Goal: Transaction & Acquisition: Register for event/course

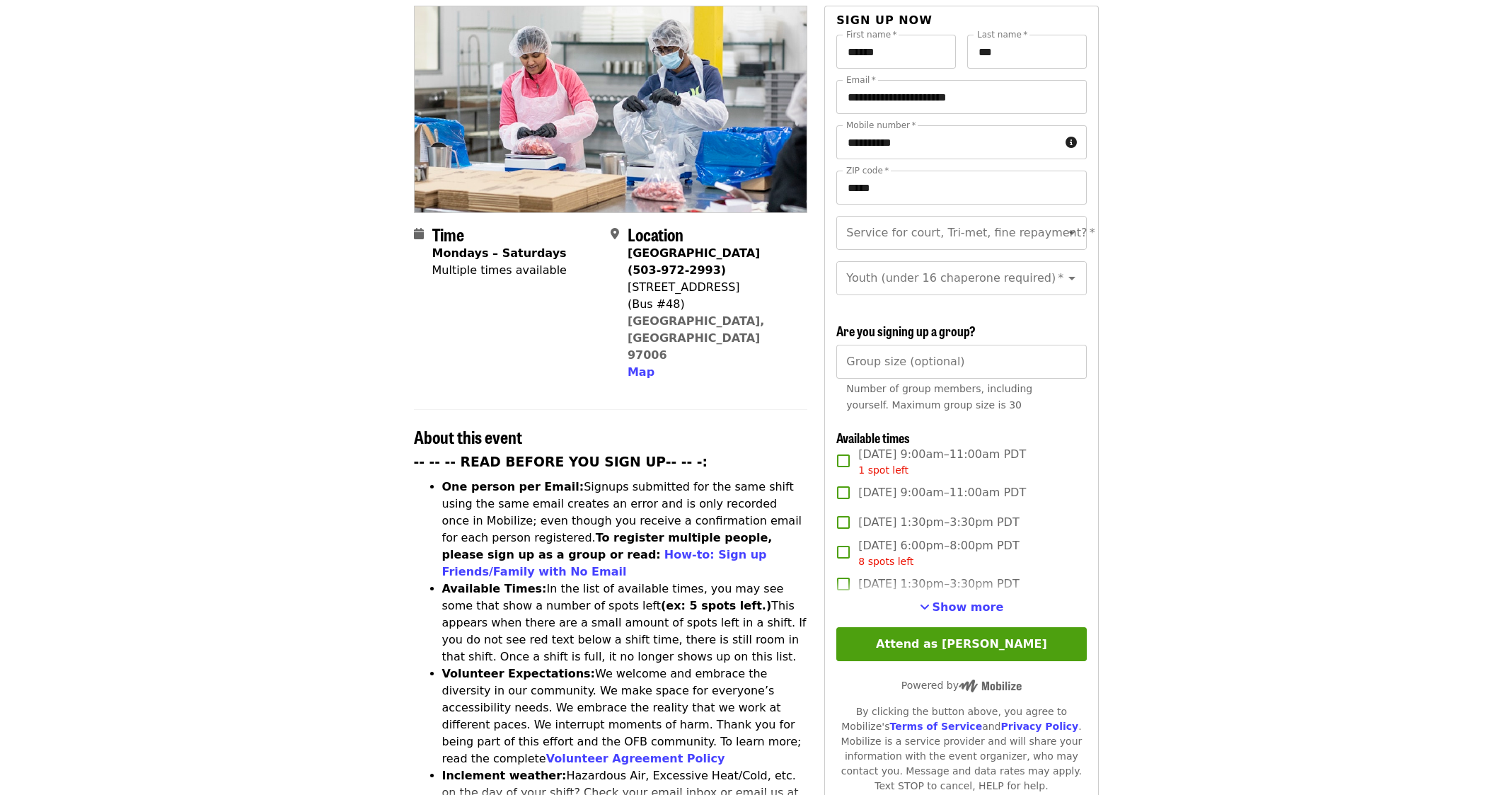
scroll to position [236, 0]
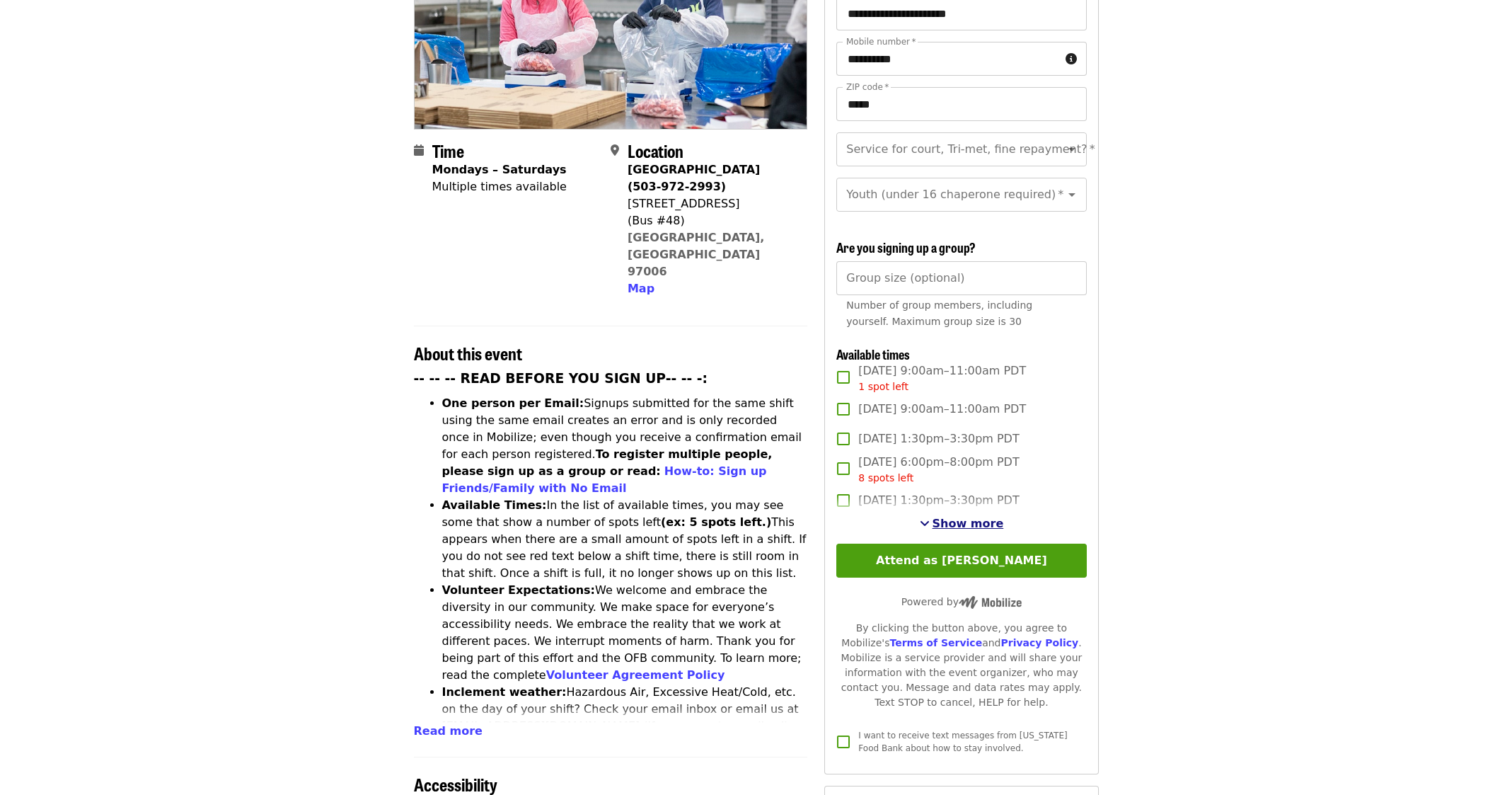
click at [929, 518] on span "See more timeslots" at bounding box center [924, 523] width 10 height 12
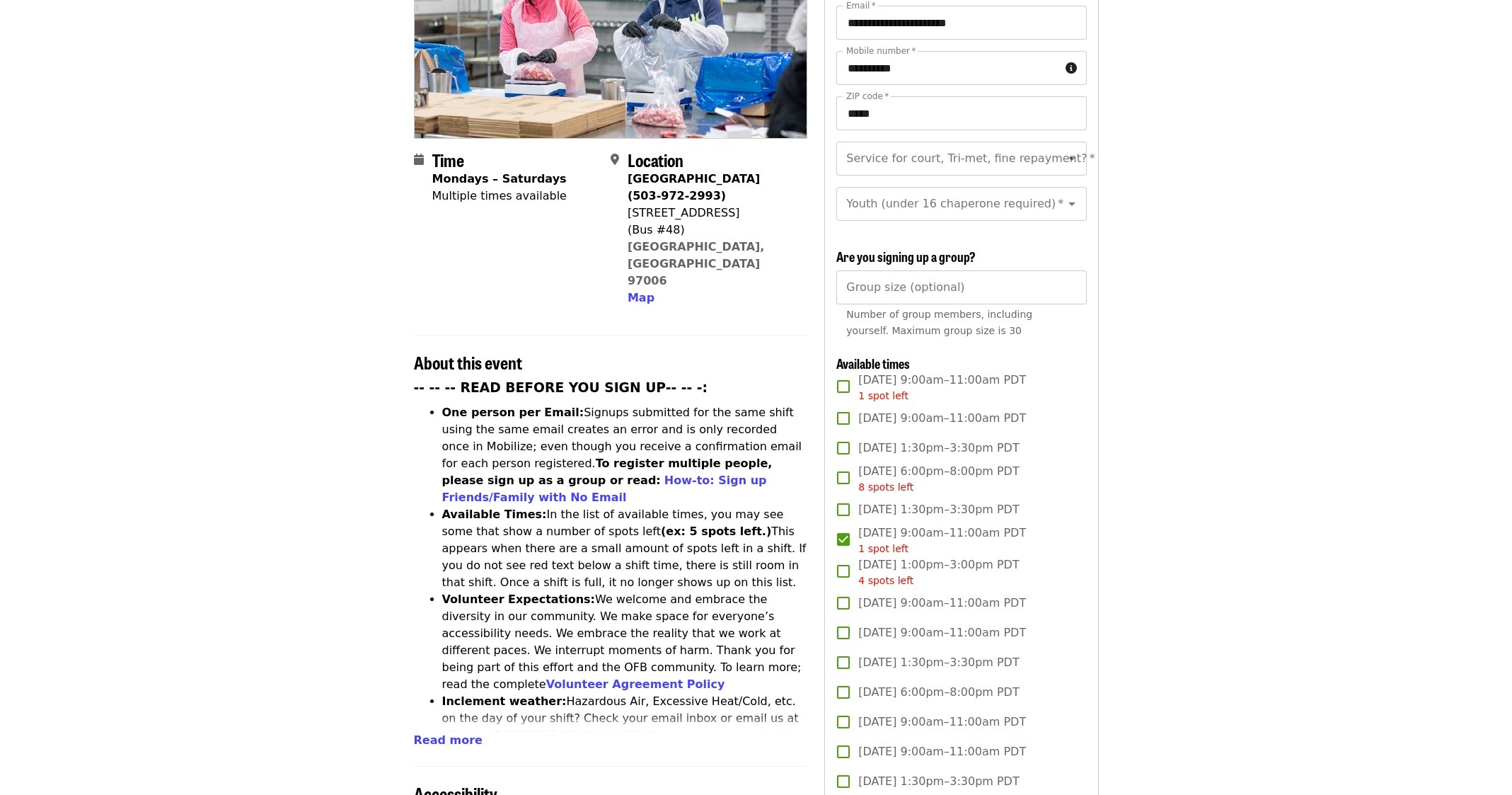
scroll to position [0, 0]
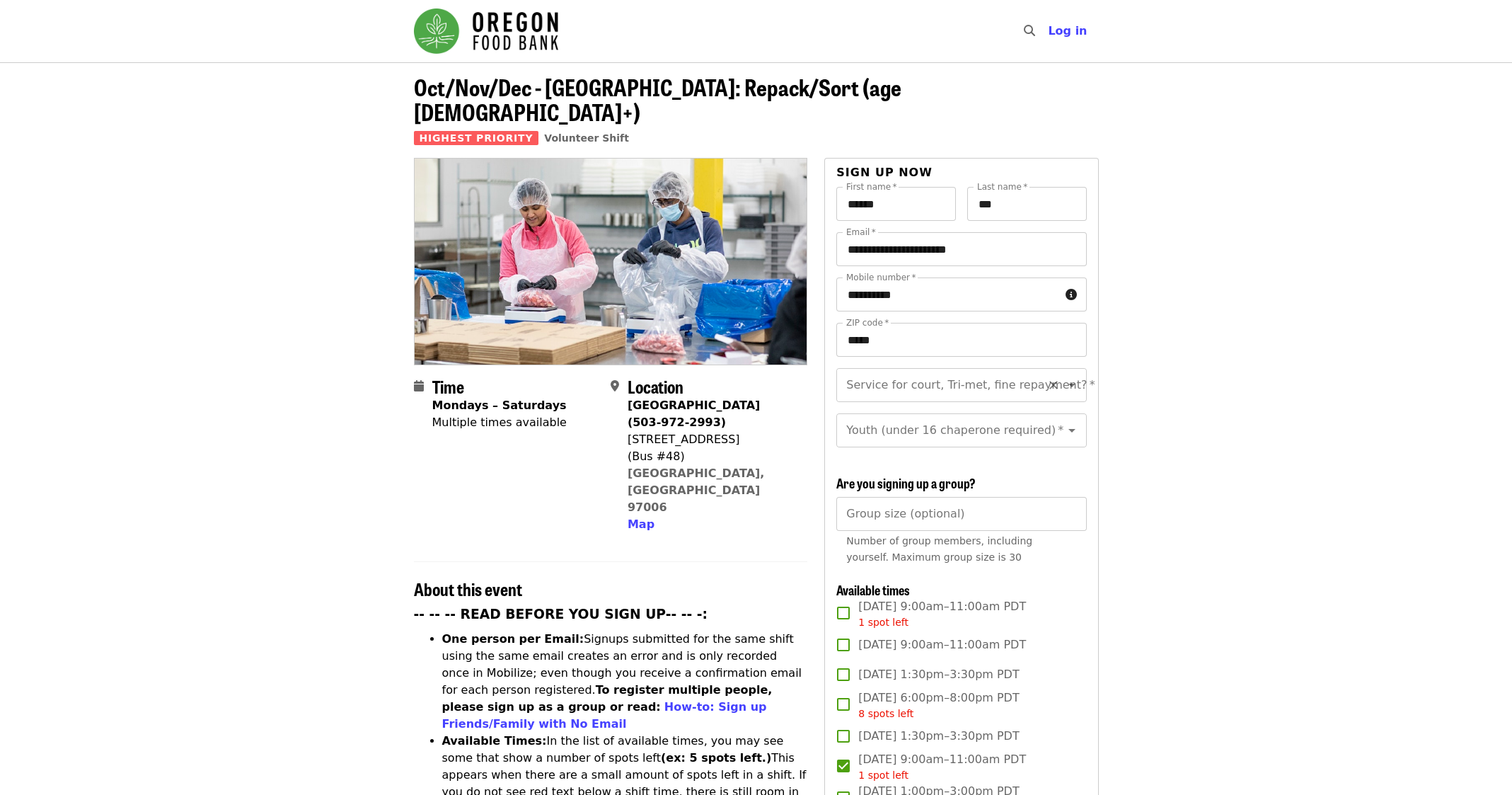
click at [972, 368] on div "Service for court, Tri-met, fine repayment?   * Service for court, Tri-met, fin…" at bounding box center [961, 385] width 250 height 34
click at [930, 412] on li "Yes- Form required. See shift description for link" at bounding box center [955, 433] width 239 height 42
type input "**********"
click at [926, 374] on div "**********" at bounding box center [961, 385] width 250 height 34
click at [1046, 378] on icon "Clear" at bounding box center [1053, 385] width 14 height 14
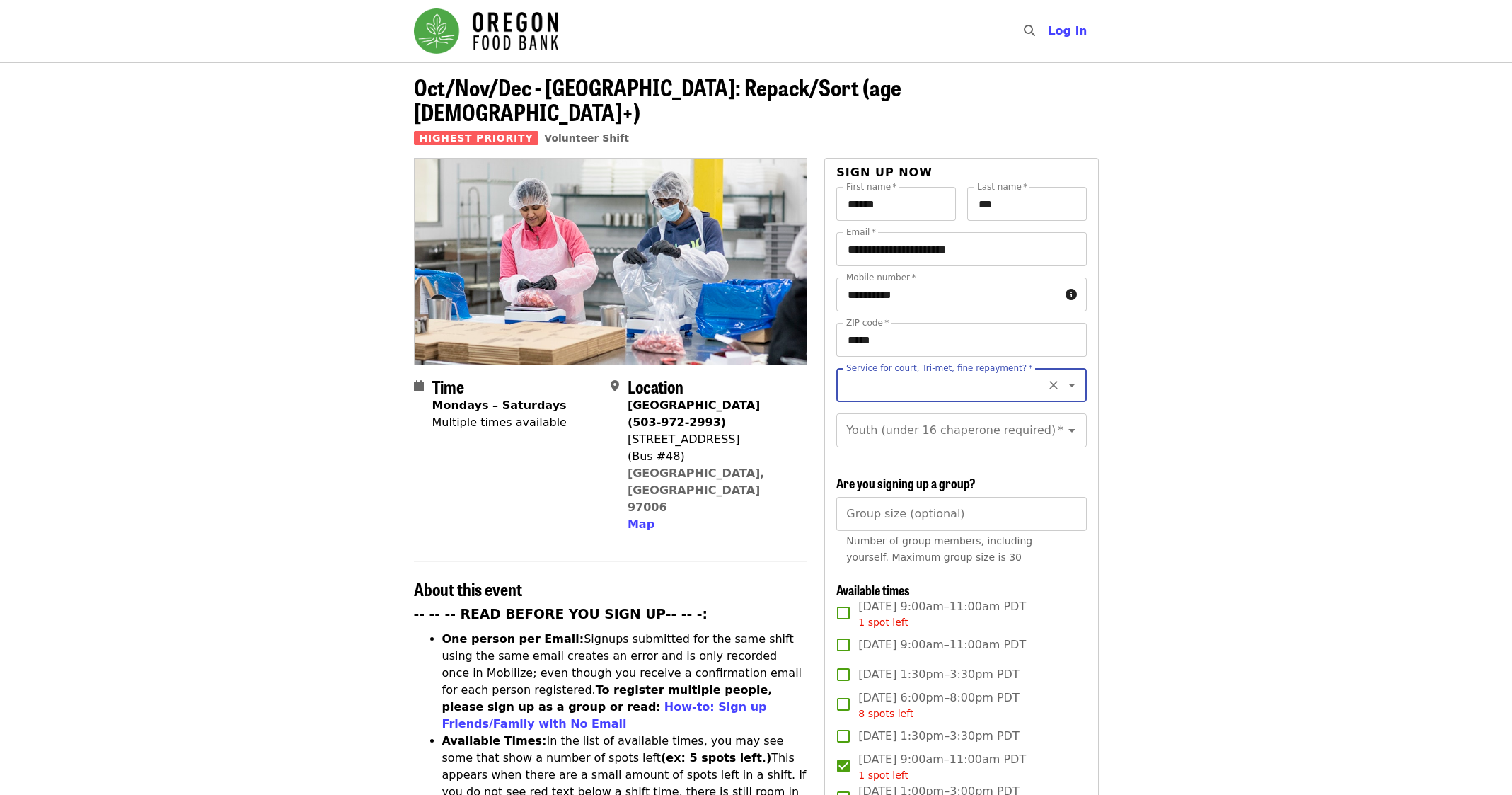
click at [1063, 376] on icon "Open" at bounding box center [1072, 385] width 17 height 17
click at [1063, 376] on icon "Close" at bounding box center [1072, 385] width 17 height 17
click at [1069, 375] on button "Open" at bounding box center [1071, 384] width 20 height 20
click at [997, 405] on li "No" at bounding box center [955, 398] width 239 height 26
type input "**"
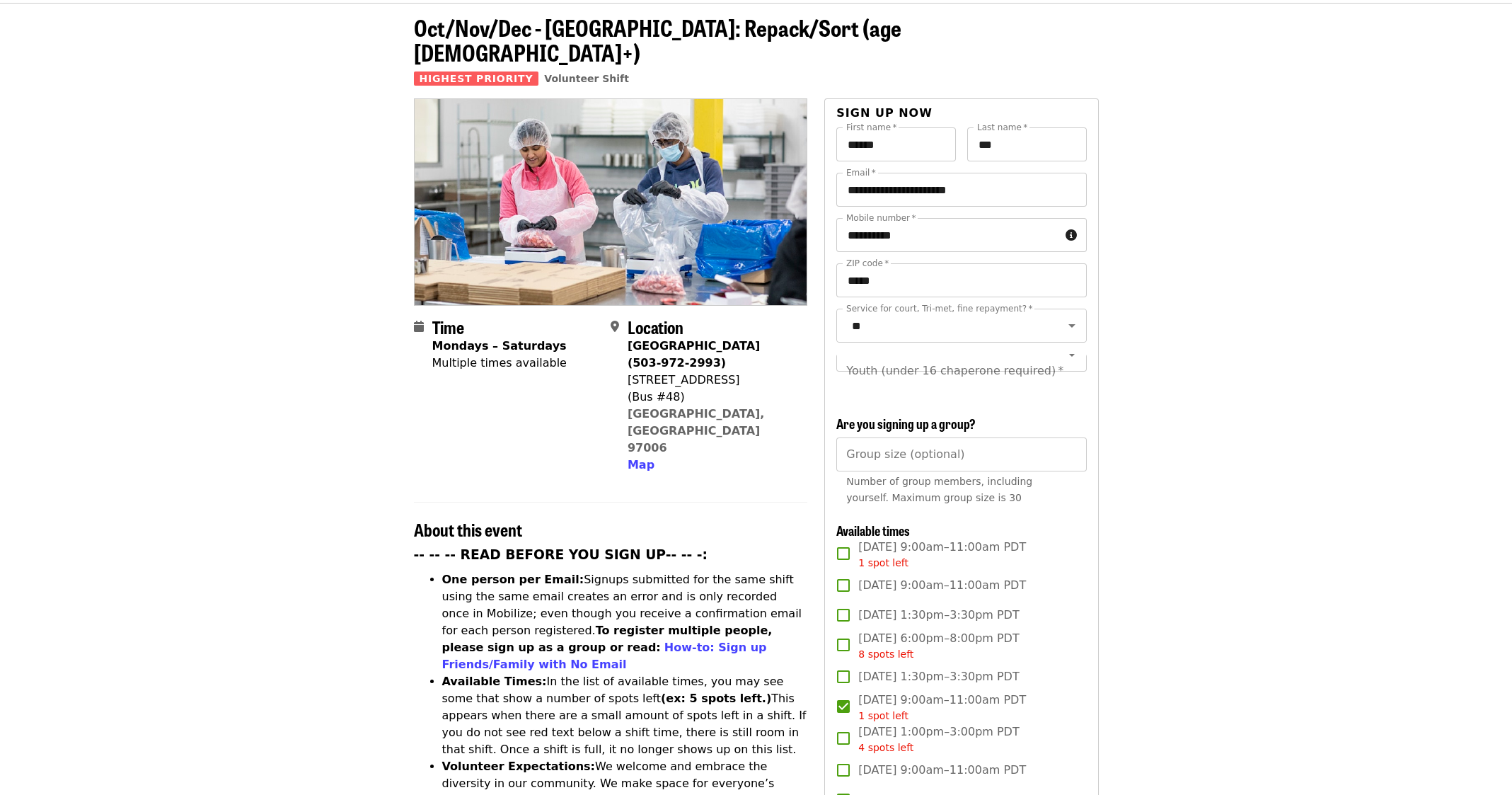
scroll to position [19, 0]
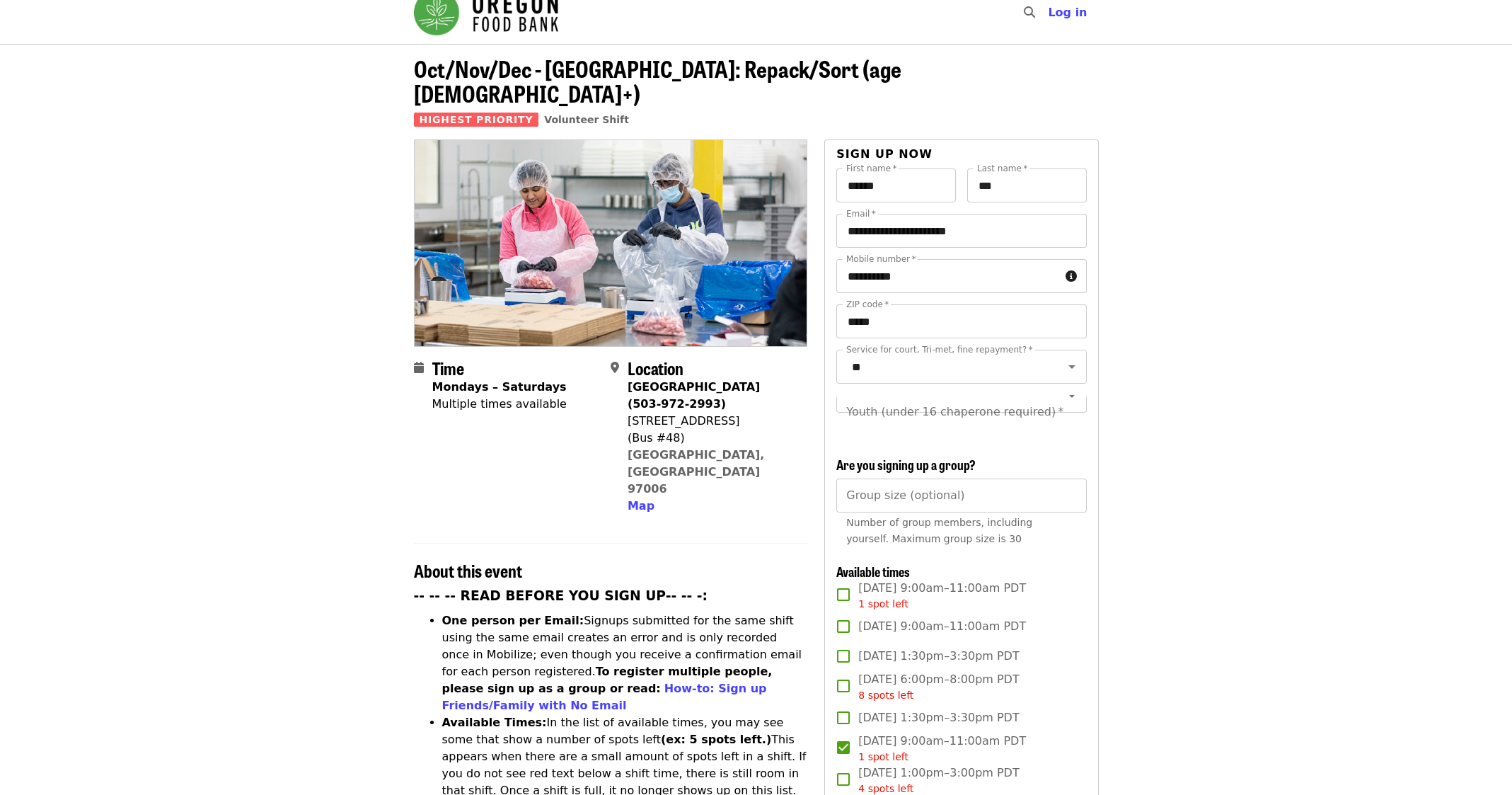
drag, startPoint x: 1136, startPoint y: 412, endPoint x: 1106, endPoint y: 416, distance: 30.3
click at [1046, 389] on icon "Clear" at bounding box center [1053, 396] width 14 height 14
click at [984, 410] on input "Youth (under 16 chaperone required)   *" at bounding box center [944, 412] width 193 height 27
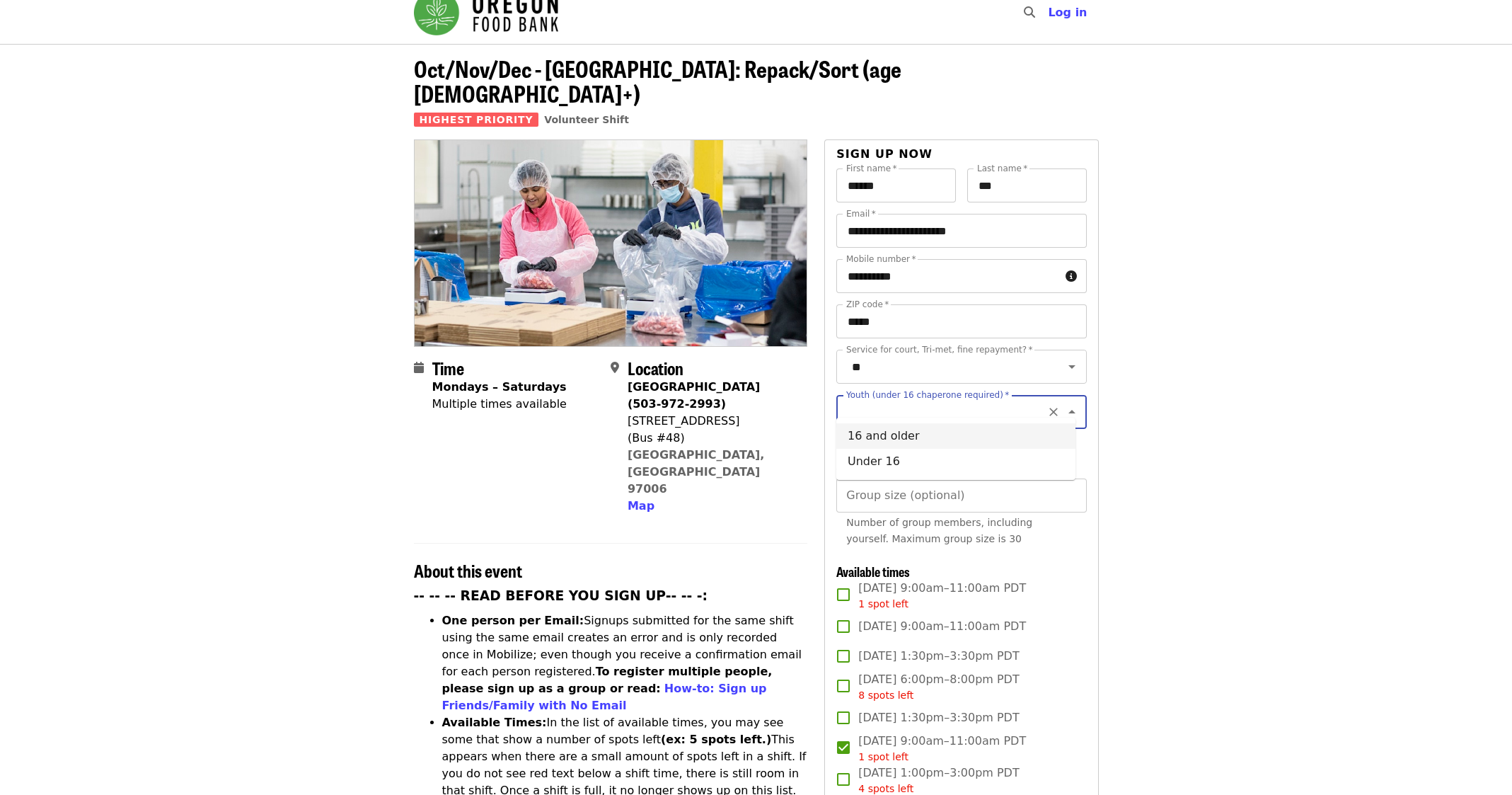
click at [886, 426] on li "16 and older" at bounding box center [955, 436] width 239 height 26
type input "**********"
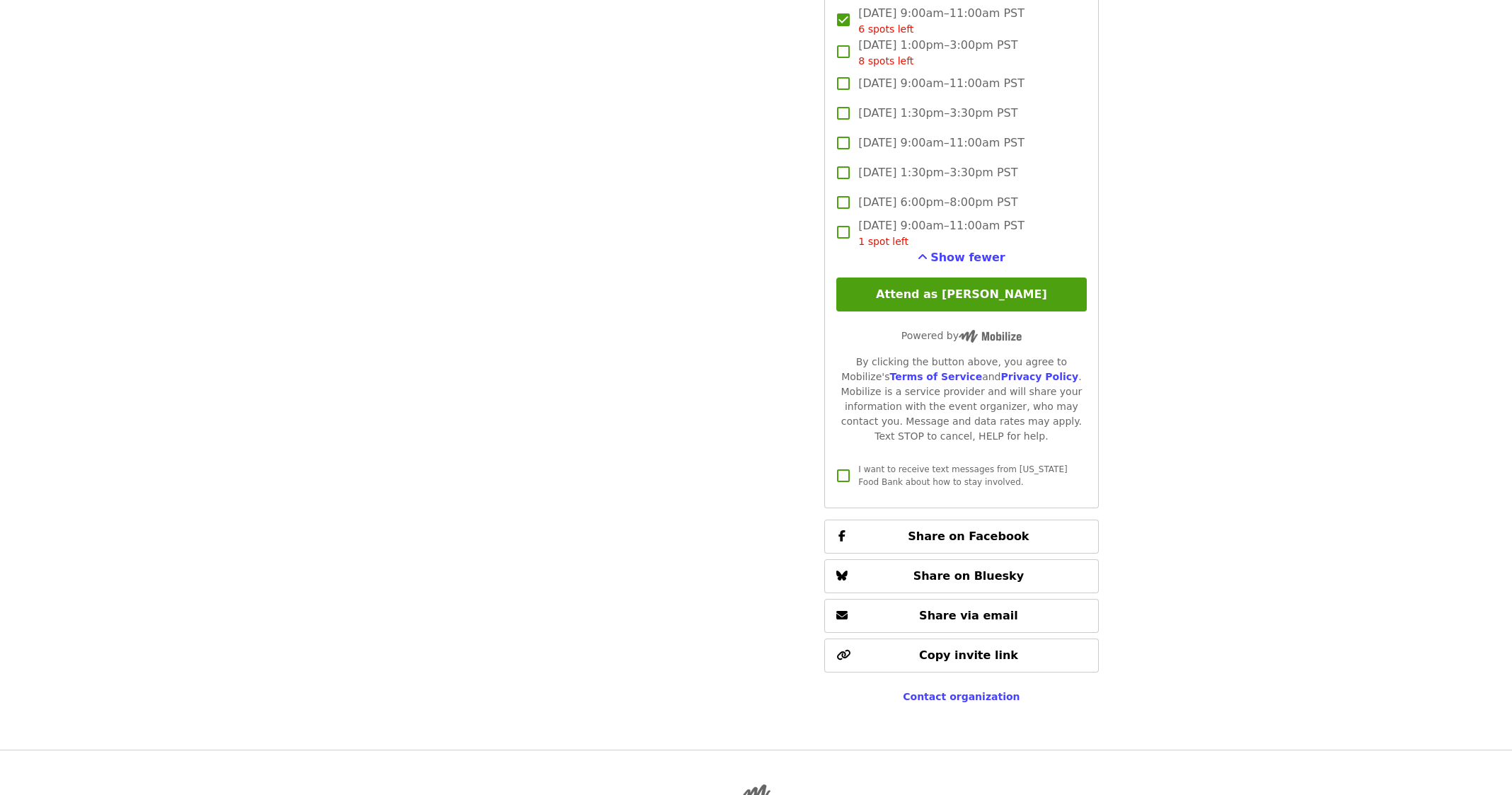
scroll to position [4265, 0]
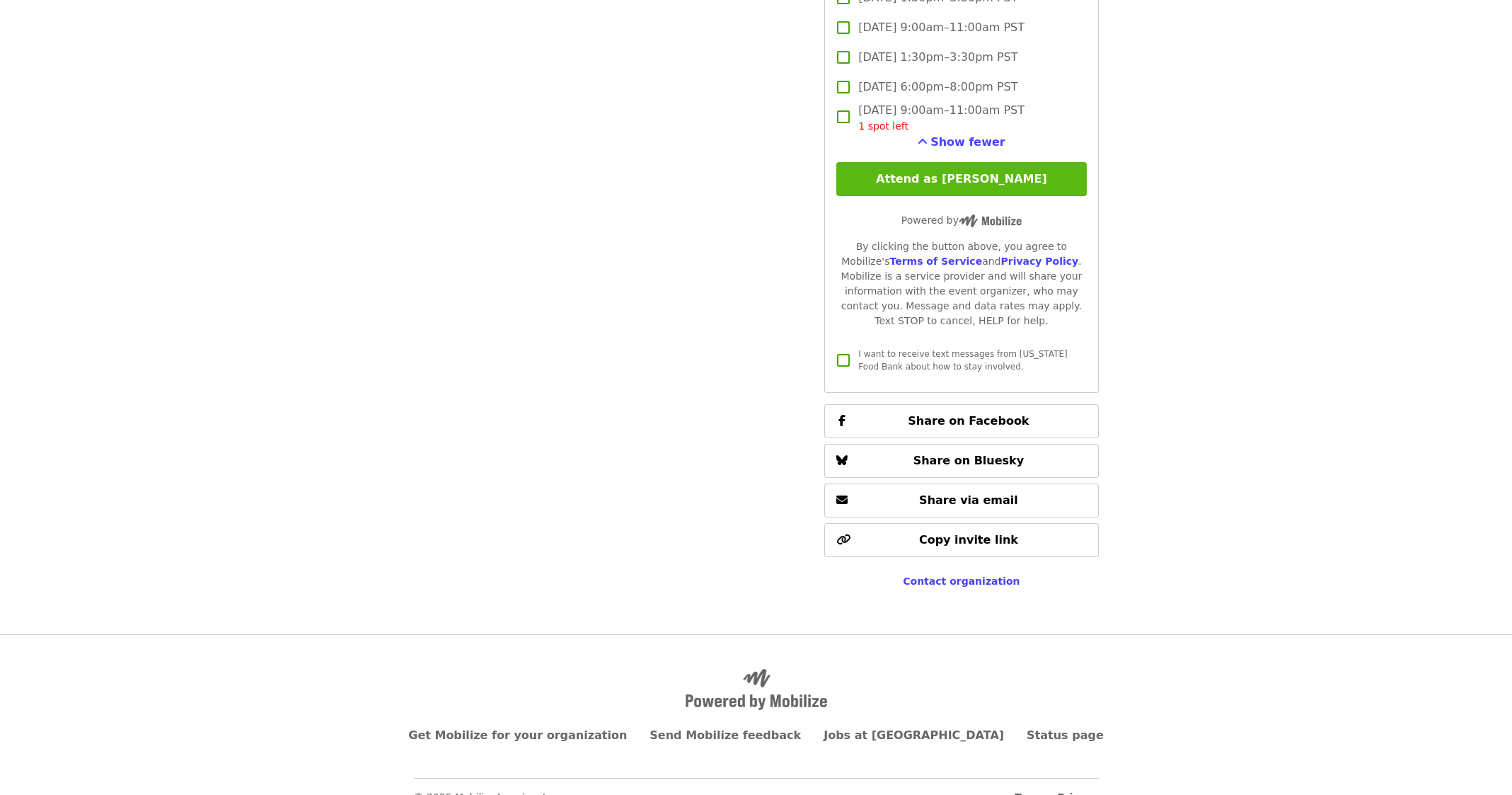
click at [945, 175] on button "Attend as [PERSON_NAME]" at bounding box center [961, 180] width 250 height 34
drag, startPoint x: 1348, startPoint y: 187, endPoint x: 1363, endPoint y: 159, distance: 31.8
